Goal: Task Accomplishment & Management: Manage account settings

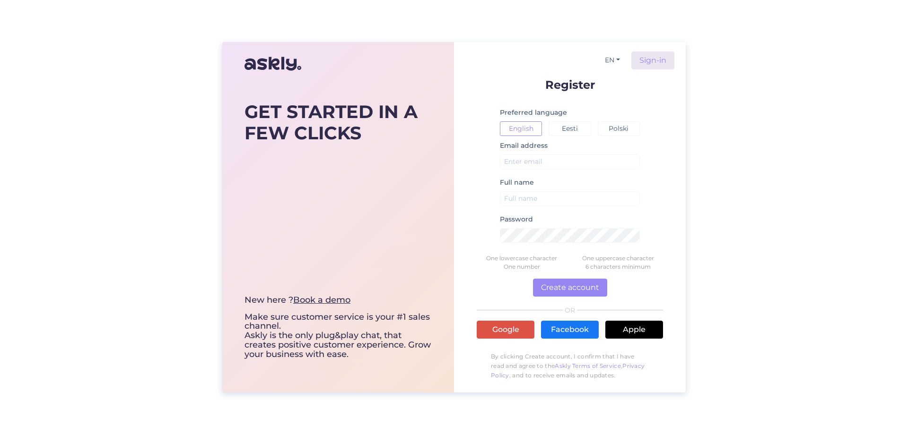
click at [745, 133] on div "GET STARTED IN A FEW CLICKS New here ? Book a demo Make sure customer service i…" at bounding box center [454, 217] width 908 height 434
click at [597, 168] on input "text" at bounding box center [570, 162] width 140 height 15
click at [516, 168] on input "text" at bounding box center [570, 162] width 140 height 15
click at [620, 58] on button "EN" at bounding box center [612, 60] width 23 height 14
click at [643, 60] on link "Sign-in" at bounding box center [652, 61] width 43 height 18
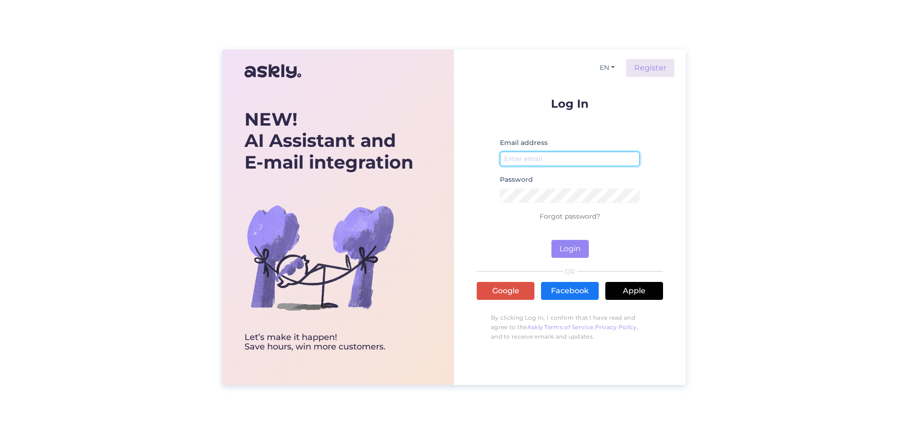
type input "[EMAIL_ADDRESS][DOMAIN_NAME]"
click at [536, 169] on small at bounding box center [570, 171] width 140 height 6
click at [535, 160] on input "[EMAIL_ADDRESS][DOMAIN_NAME]" at bounding box center [570, 159] width 140 height 15
click at [566, 252] on button "Login" at bounding box center [569, 249] width 37 height 18
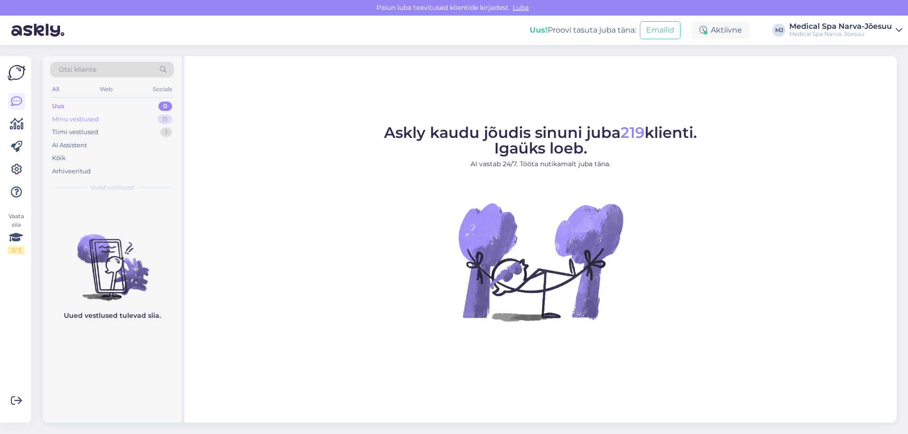
click at [128, 119] on div "Minu vestlused 11" at bounding box center [112, 119] width 124 height 13
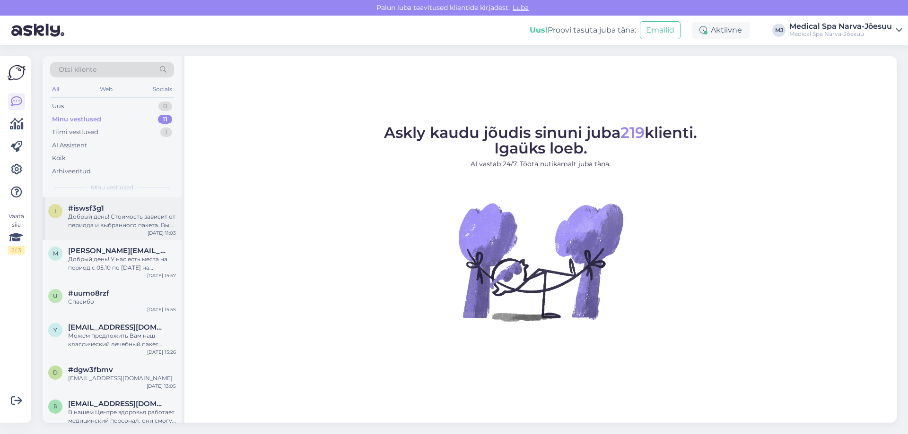
click at [162, 217] on div "Добрый день! Стоимость зависит от периода и выбранного пакета. Вы когда хотели …" at bounding box center [122, 221] width 108 height 17
